Goal: Task Accomplishment & Management: Use online tool/utility

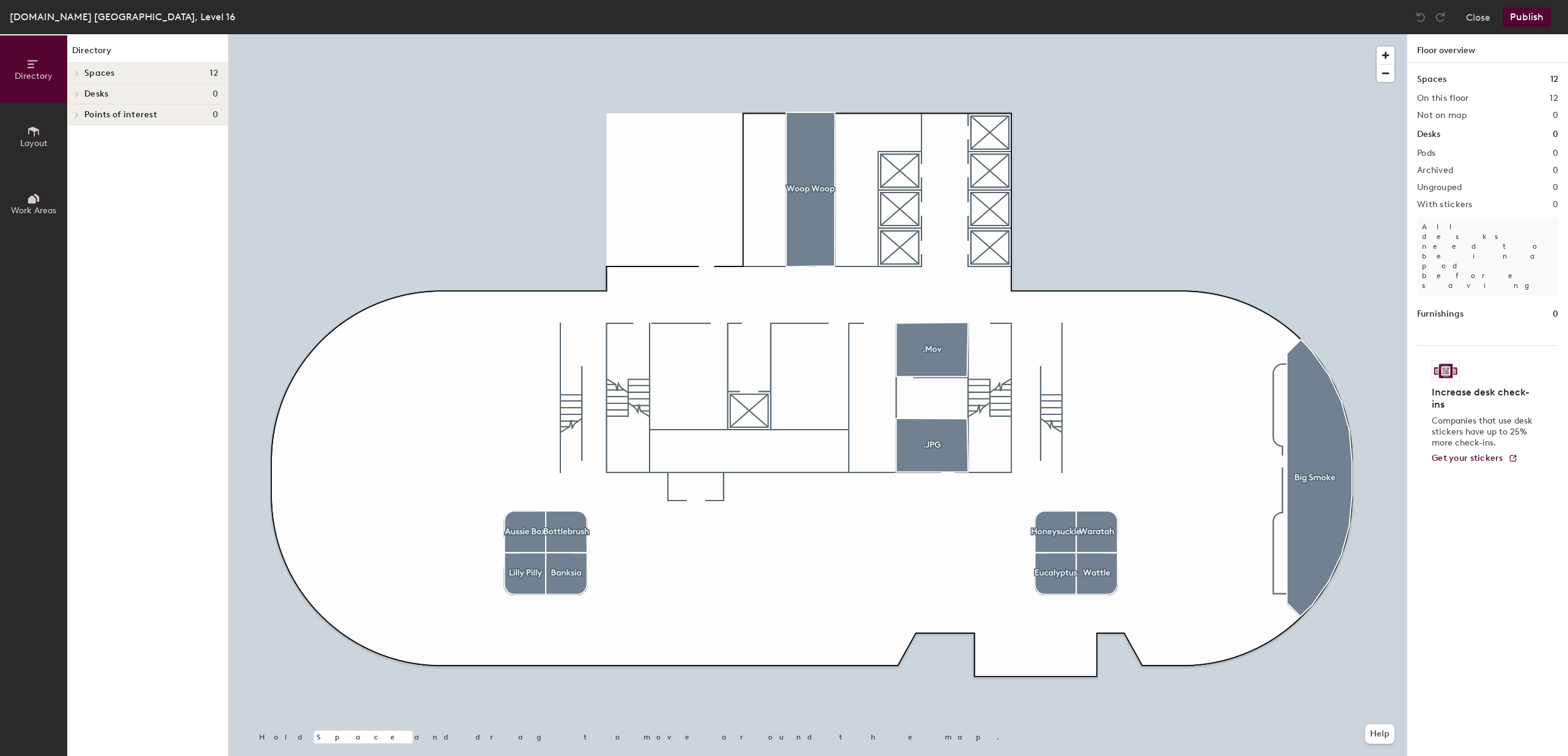
click at [137, 93] on h4 "Desks 0" at bounding box center [151, 94] width 134 height 10
click at [96, 90] on span "Desks" at bounding box center [96, 94] width 24 height 10
click at [99, 71] on span "Spaces" at bounding box center [99, 73] width 31 height 10
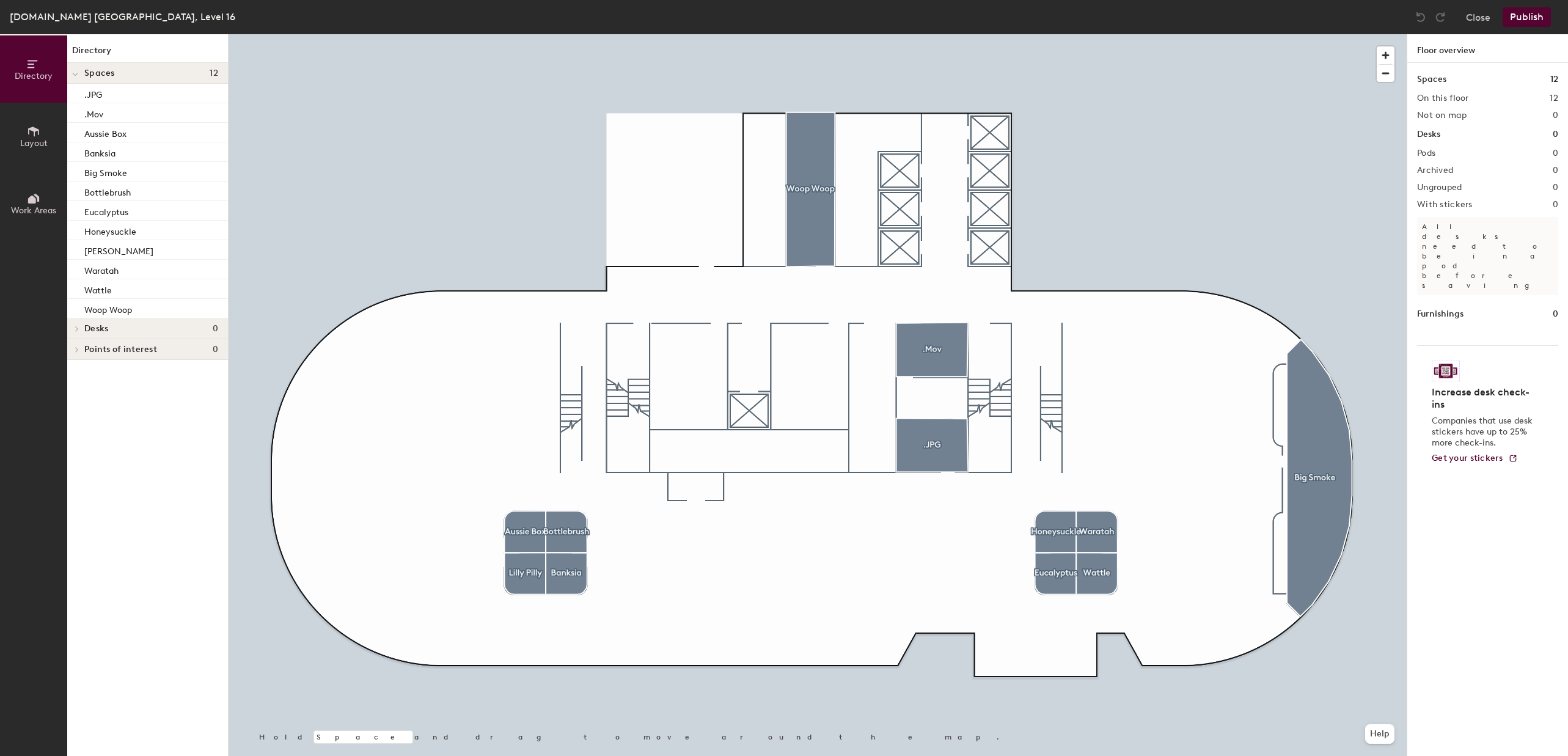
click at [99, 71] on span "Spaces" at bounding box center [99, 73] width 31 height 10
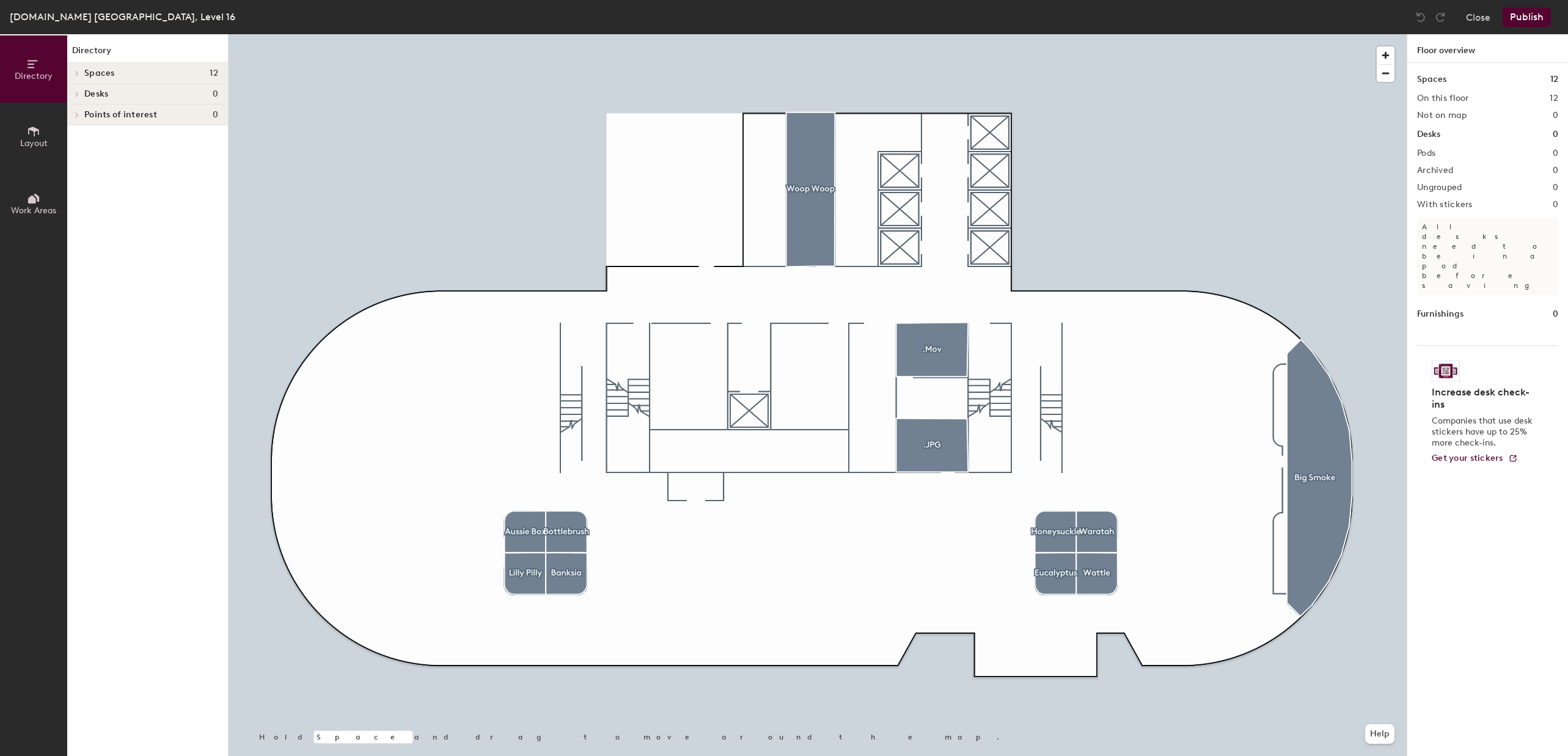
click at [96, 91] on span "Desks" at bounding box center [96, 94] width 24 height 10
click at [341, 34] on div at bounding box center [817, 34] width 1178 height 0
click at [43, 137] on button "Layout" at bounding box center [34, 137] width 67 height 67
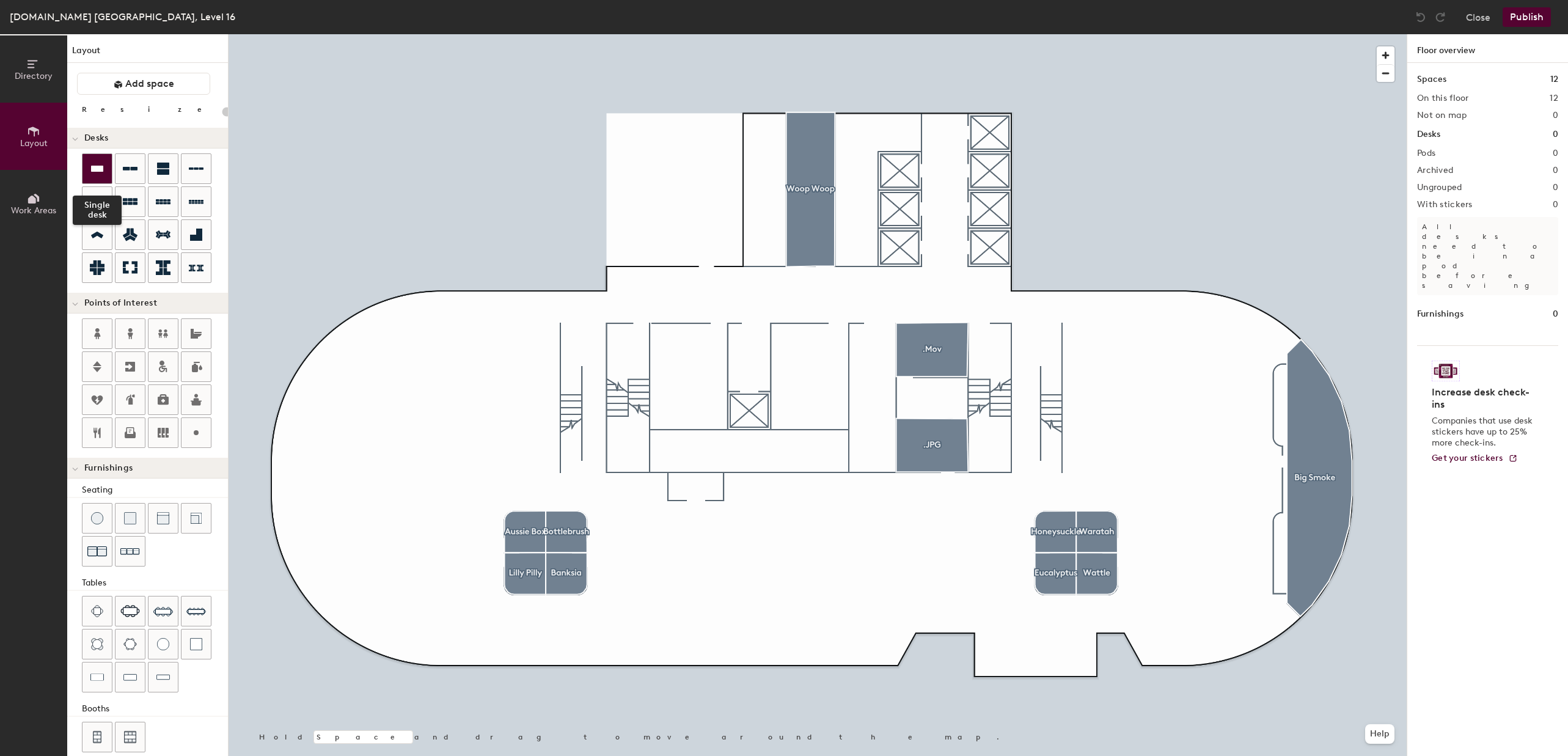
click at [99, 171] on icon at bounding box center [97, 169] width 12 height 6
click at [1541, 21] on div "Publish" at bounding box center [1531, 17] width 56 height 19
click at [1525, 15] on div "Publish" at bounding box center [1531, 17] width 56 height 19
type input "100"
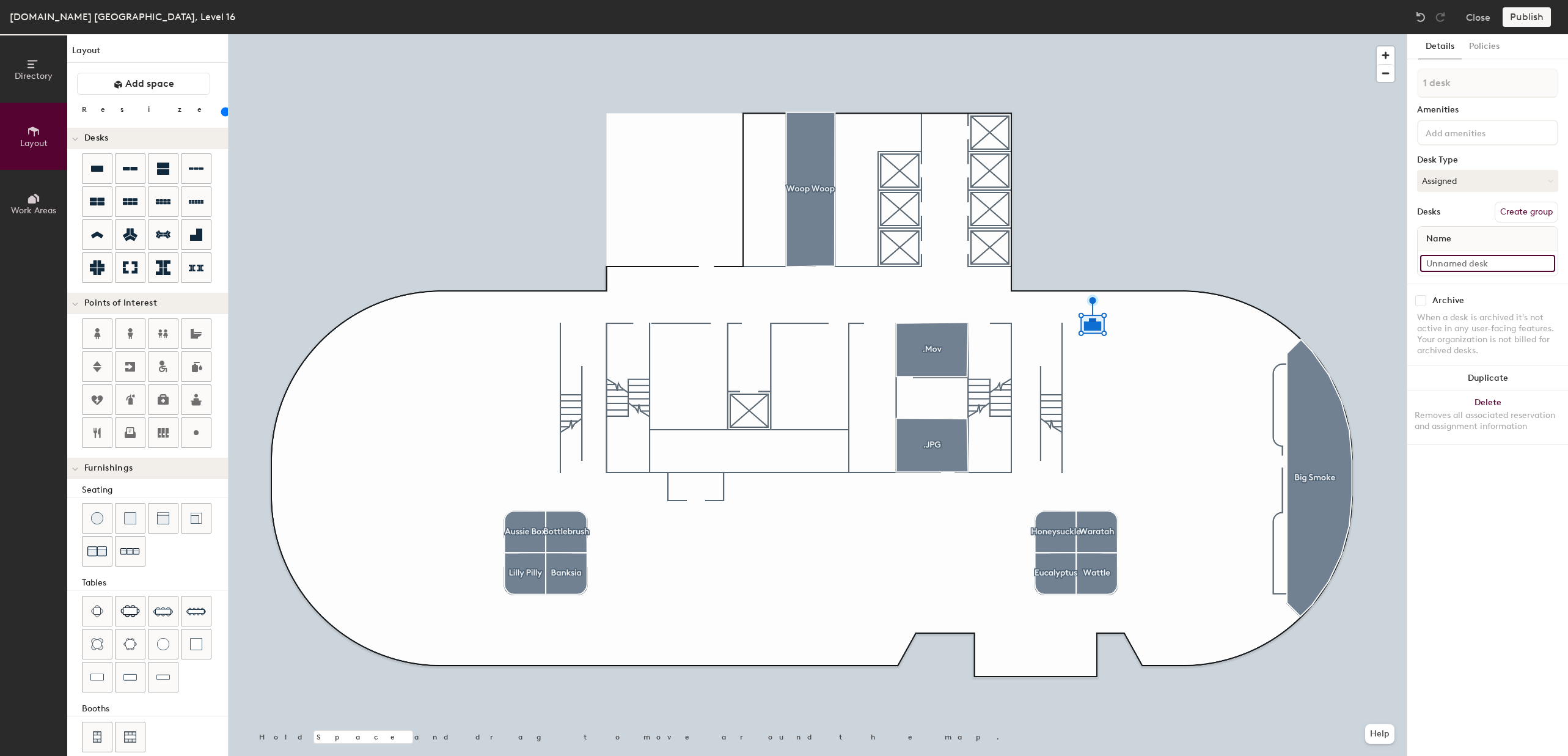
click at [1501, 260] on input at bounding box center [1487, 263] width 135 height 17
type input "TEST - 1"
click at [1533, 555] on div "Details Policies 1 desk Amenities Desk Type Assigned Desks Create group Name TE…" at bounding box center [1487, 395] width 160 height 722
click at [1481, 186] on button "Assigned" at bounding box center [1487, 181] width 141 height 22
click at [1482, 151] on div "1 desk Amenities Desk Type Assigned Assigned Hot Hoteled Desks Create group Nam…" at bounding box center [1487, 176] width 141 height 215
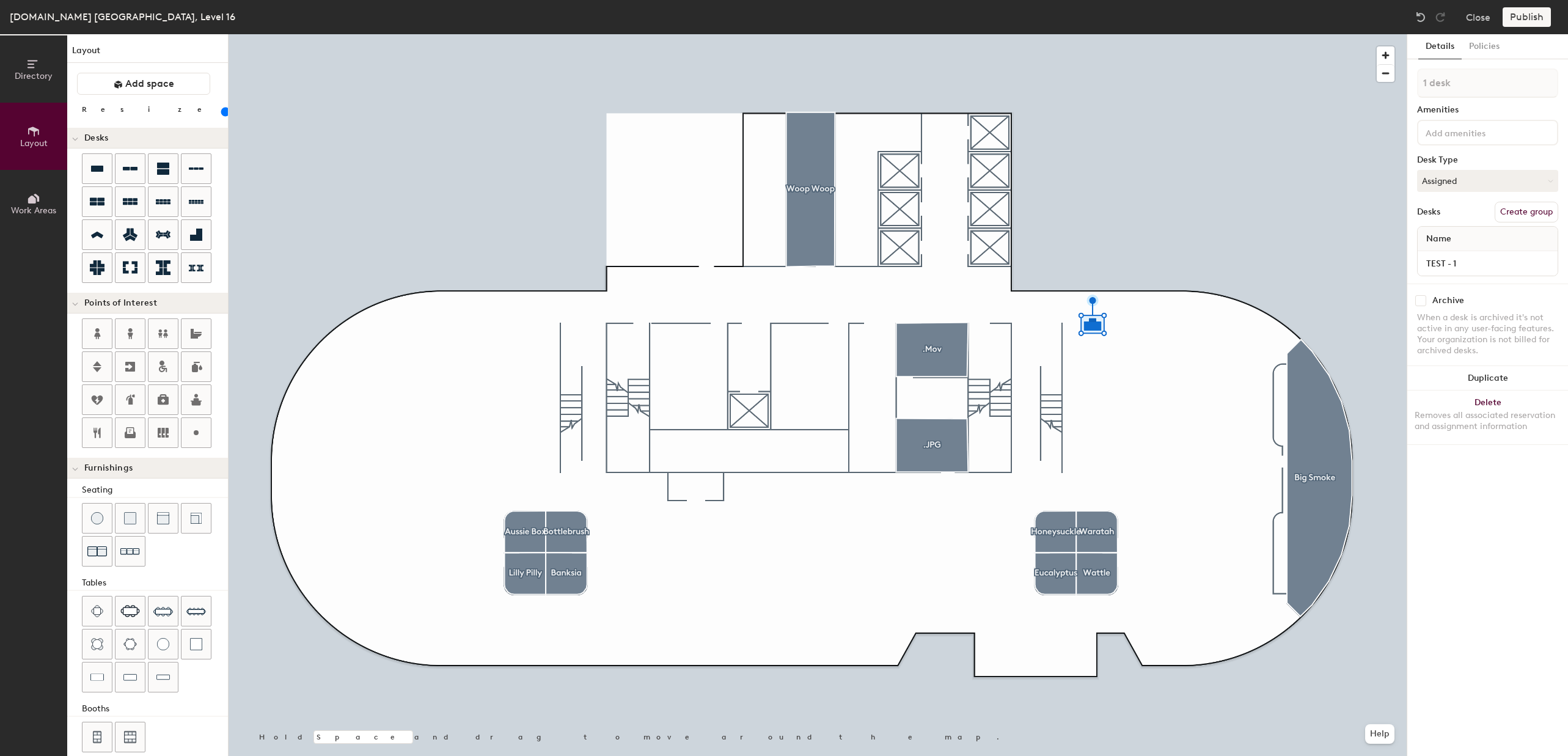
click at [1522, 215] on button "Create group" at bounding box center [1526, 212] width 63 height 21
click at [1484, 116] on div "Pod 1 Amenities Desk Type Assigned Desks Ungroup Name TEST - 1" at bounding box center [1487, 176] width 141 height 215
click at [1540, 12] on button "Publish" at bounding box center [1527, 17] width 49 height 19
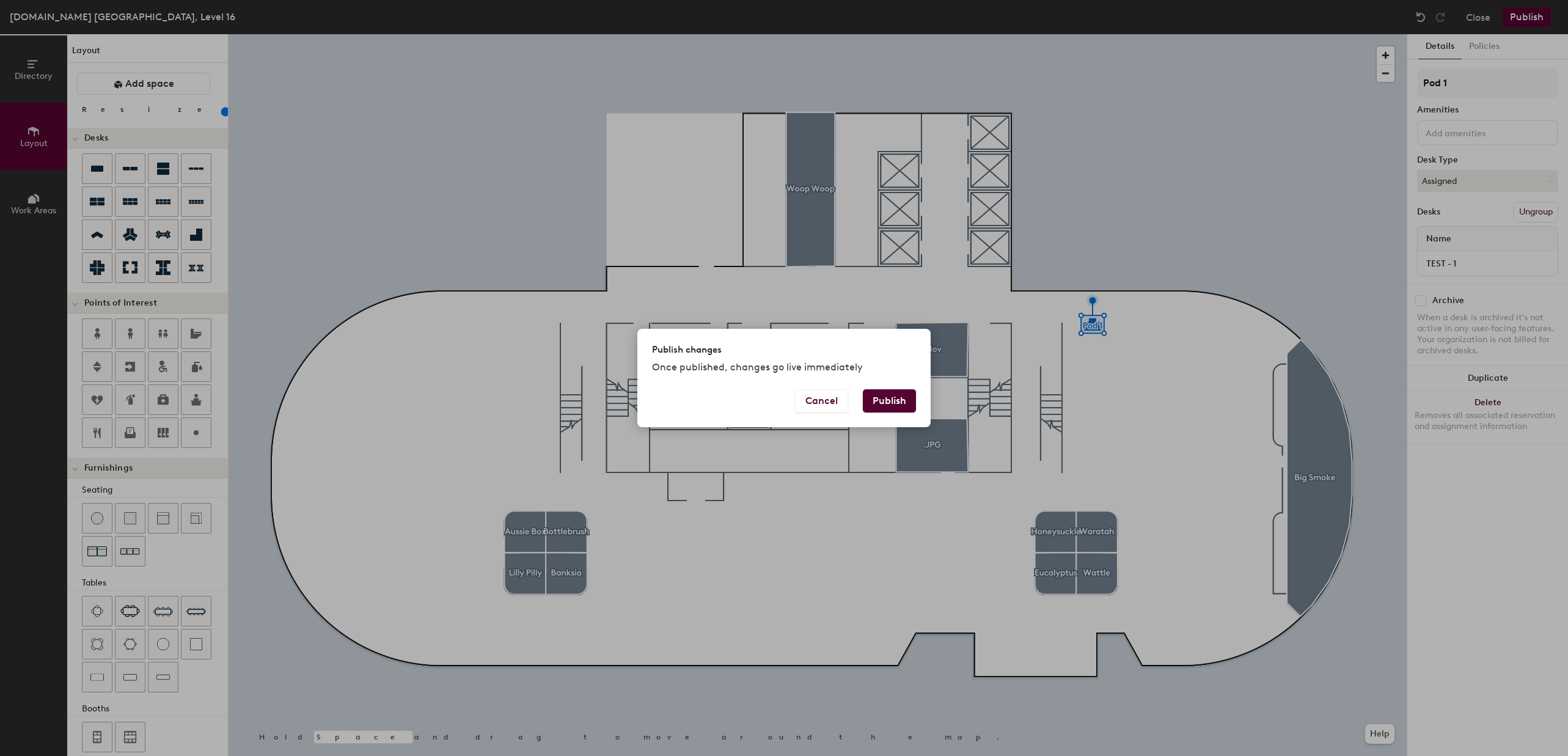
click at [899, 400] on button "Publish" at bounding box center [889, 401] width 53 height 23
type input "20"
